Goal: Task Accomplishment & Management: Manage account settings

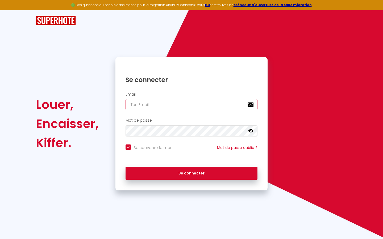
type input "s"
checkbox input "true"
type input "su"
checkbox input "true"
type input "sup"
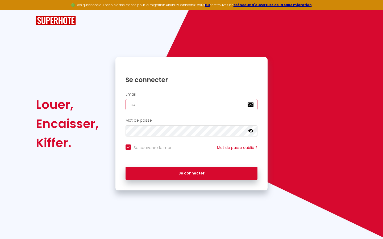
checkbox input "true"
type input "supe"
checkbox input "true"
type input "super"
checkbox input "true"
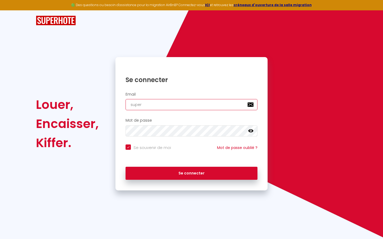
type input "superb"
checkbox input "true"
type input "superbo"
checkbox input "true"
type input "superbor"
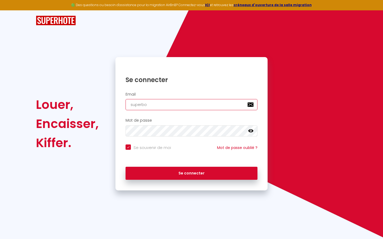
checkbox input "true"
type input "superbord"
checkbox input "true"
type input "superborde"
checkbox input "true"
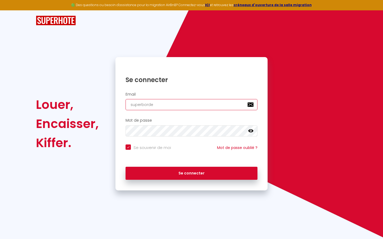
type input "superbordea"
checkbox input "true"
type input "superbordeau"
checkbox input "true"
type input "superbordeaux"
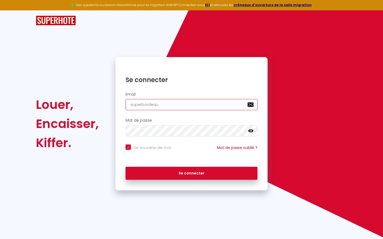
checkbox input "true"
type input "superbordeaux@"
checkbox input "true"
type input "superbordeaux@g"
checkbox input "true"
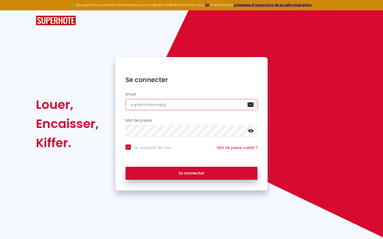
type input "superbordeaux@gm"
checkbox input "true"
type input "superbordeaux@gma"
checkbox input "true"
type input "superbordeaux@gmai"
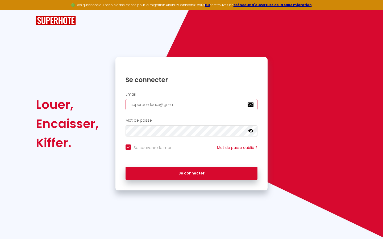
checkbox input "true"
type input "[EMAIL_ADDRESS]"
checkbox input "true"
type input "[EMAIL_ADDRESS]."
checkbox input "true"
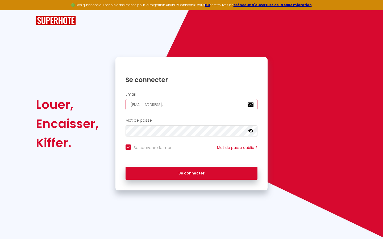
type input "superbordeaux@gmail.c"
checkbox input "true"
type input "[EMAIL_ADDRESS][DOMAIN_NAME]"
checkbox input "true"
type input "[EMAIL_ADDRESS][DOMAIN_NAME]"
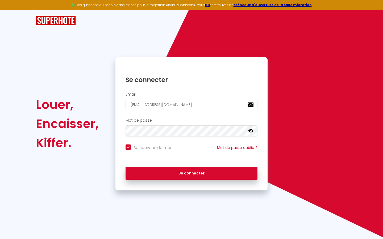
checkbox input "true"
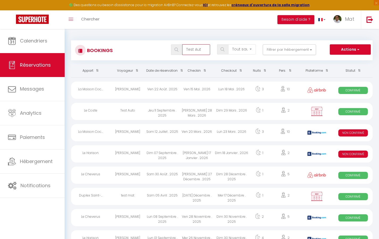
type input "Test Auto"
select select "OK"
select select "KO"
select select "0"
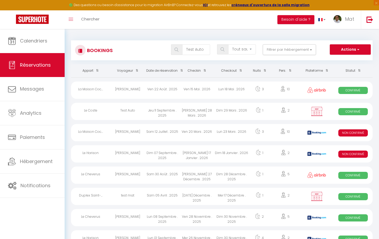
select select "1"
select select
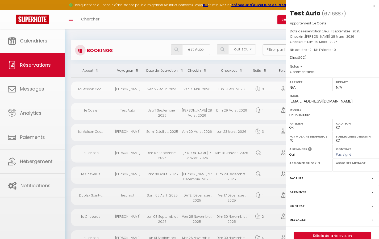
select select "32380"
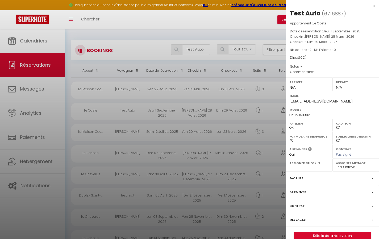
scroll to position [3, 0]
